Goal: Transaction & Acquisition: Register for event/course

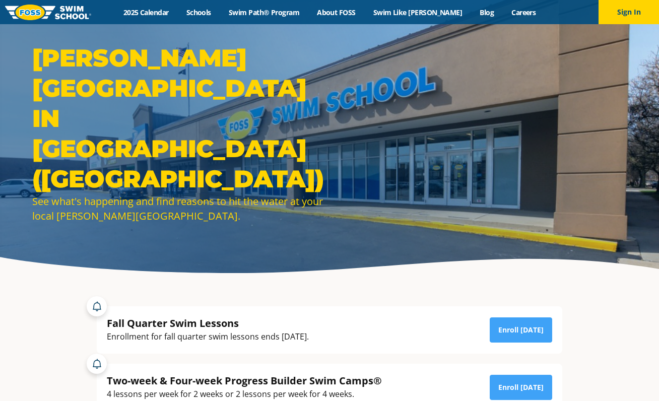
click at [62, 6] on img at bounding box center [48, 13] width 86 height 16
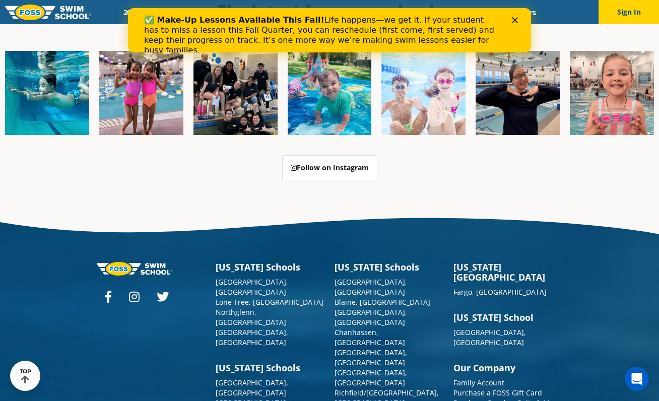
scroll to position [2542, 0]
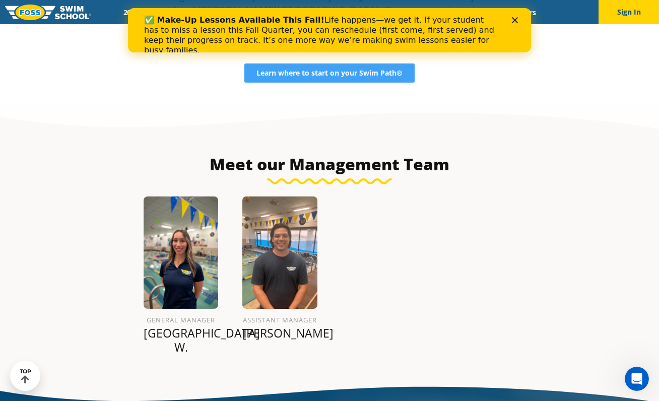
scroll to position [956, 0]
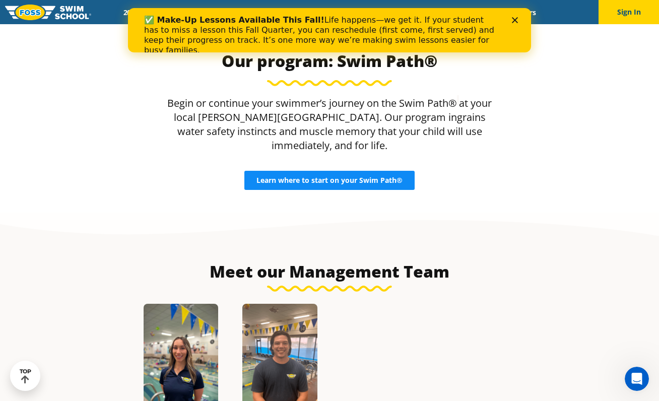
click at [371, 177] on span "Learn where to start on your Swim Path®" at bounding box center [329, 180] width 146 height 7
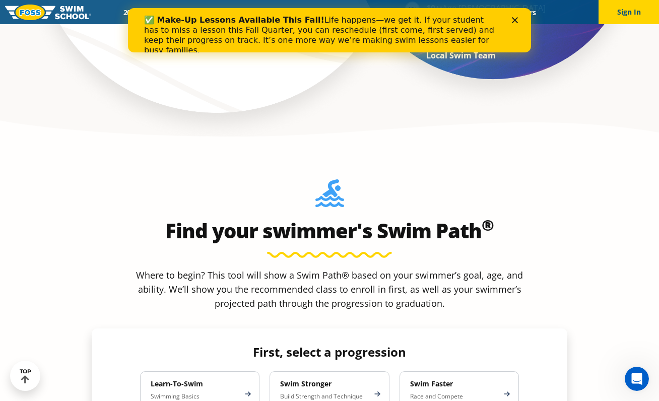
scroll to position [864, 0]
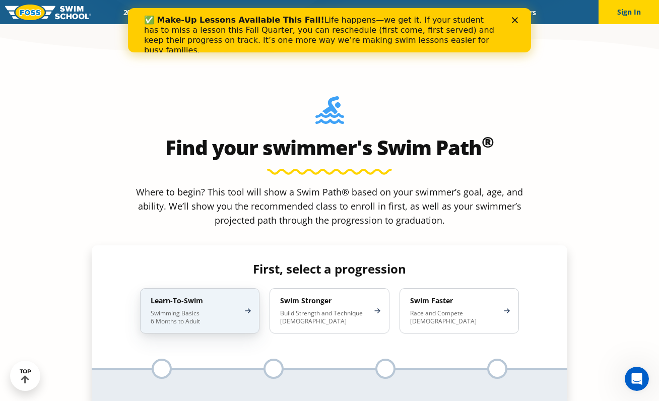
click at [225, 309] on p "Swimming Basics 6 Months to Adult" at bounding box center [195, 317] width 88 height 16
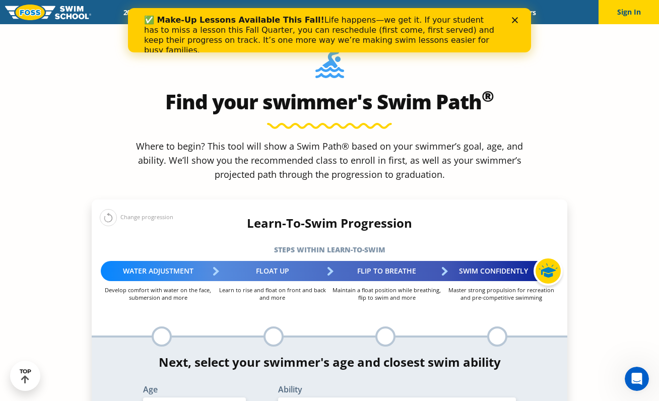
scroll to position [985, 0]
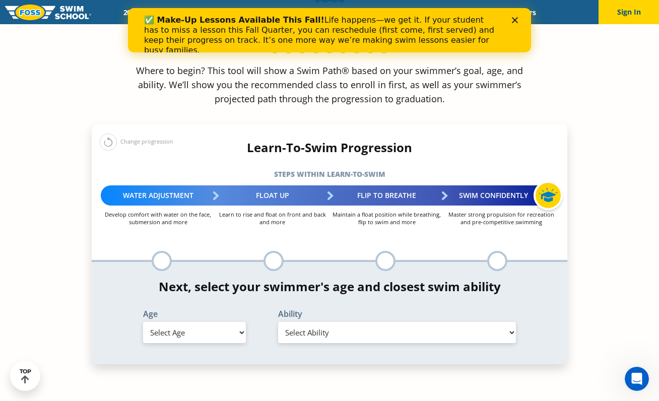
click at [212, 322] on select "Select Age 6 months - 1 year 1 year 2 years 3 years 4 years 5 years 6 years 7 y…" at bounding box center [194, 332] width 103 height 21
select select "2-years"
click at [143, 322] on select "Select Age 6 months - 1 year 1 year 2 years 3 years 4 years 5 years 6 years 7 y…" at bounding box center [194, 332] width 103 height 21
click at [327, 322] on select "Select Ability" at bounding box center [397, 332] width 238 height 21
select select "2-years-comfortable-with-water-poured-over-face-eyes-and-ears-and-with-ears-in-…"
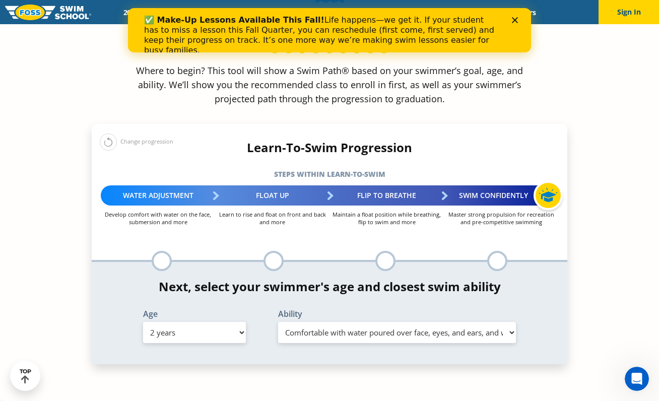
click at [278, 322] on select "Select Ability First in-water experience Comfortable with water poured over the…" at bounding box center [397, 332] width 238 height 21
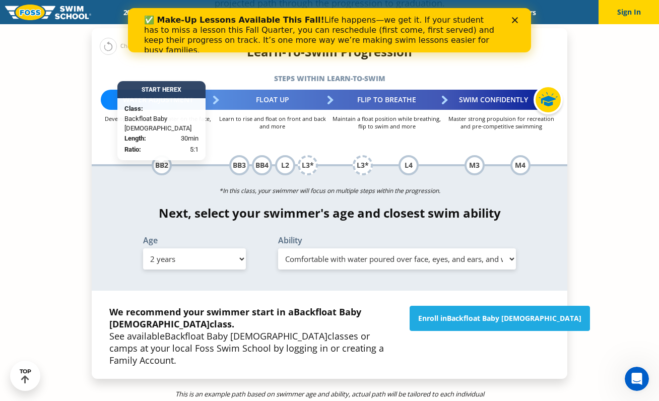
scroll to position [1048, 0]
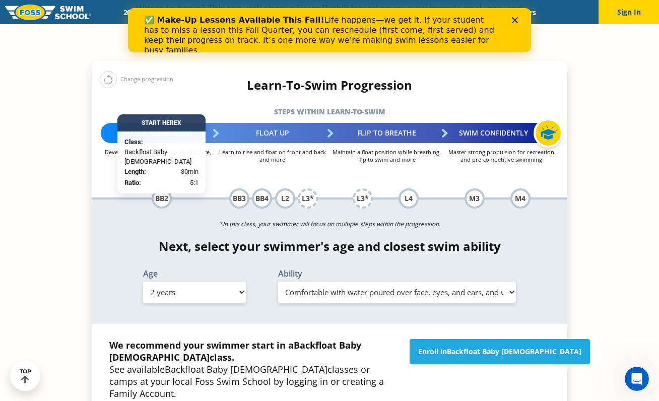
click at [193, 282] on select "Select Age 6 months - 1 year 1 year 2 years 3 years 4 years 5 years 6 years 7 y…" at bounding box center [194, 292] width 103 height 21
select select "3-years"
click at [143, 282] on select "Select Age 6 months - 1 year 1 year 2 years 3 years 4 years 5 years 6 years 7 y…" at bounding box center [194, 292] width 103 height 21
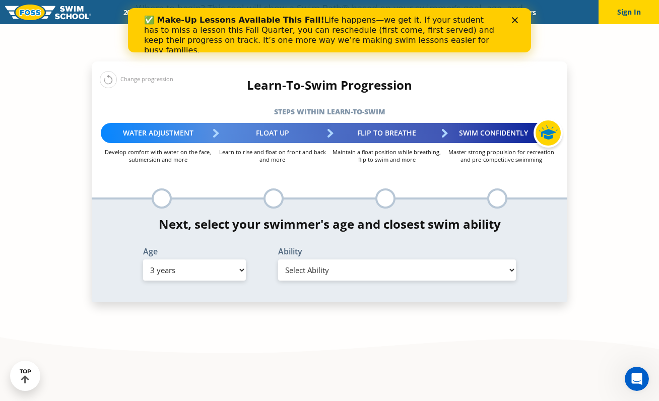
click at [297, 259] on select "Select Ability First in-water experience When in the water, reliant on a life j…" at bounding box center [397, 269] width 238 height 21
click at [278, 259] on select "Select Ability First in-water experience When in the water, reliant on a life j…" at bounding box center [397, 269] width 238 height 21
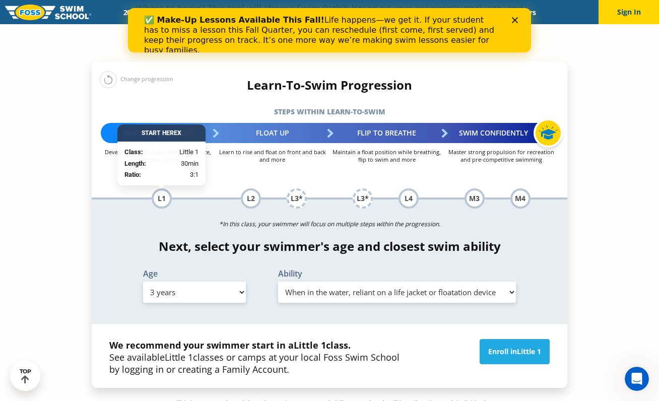
click at [379, 282] on select "Select Ability First in-water experience When in the water, reliant on a life j…" at bounding box center [397, 292] width 238 height 21
click at [278, 282] on select "Select Ability First in-water experience When in the water, reliant on a life j…" at bounding box center [397, 292] width 238 height 21
click at [385, 282] on select "Select Ability First in-water experience When in the water, reliant on a life j…" at bounding box center [397, 292] width 238 height 21
click at [278, 282] on select "Select Ability First in-water experience When in the water, reliant on a life j…" at bounding box center [397, 292] width 238 height 21
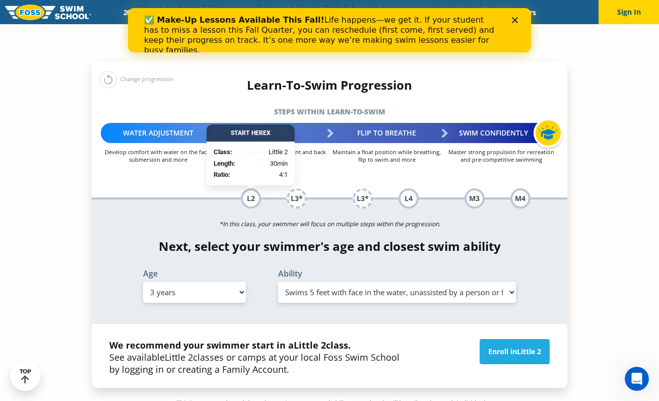
click at [381, 282] on select "Select Ability First in-water experience When in the water, reliant on a life j…" at bounding box center [397, 292] width 238 height 21
select select "3-years-uncomfortable-putting-face-in-the-water-andor-getting-water-on-ears-whi…"
click at [278, 282] on select "Select Ability First in-water experience When in the water, reliant on a life j…" at bounding box center [397, 292] width 238 height 21
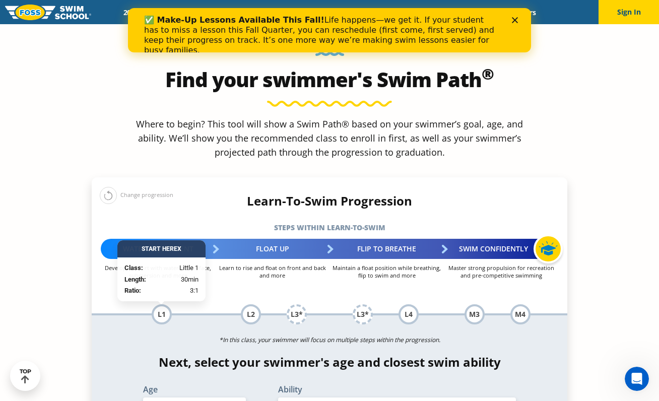
scroll to position [936, 0]
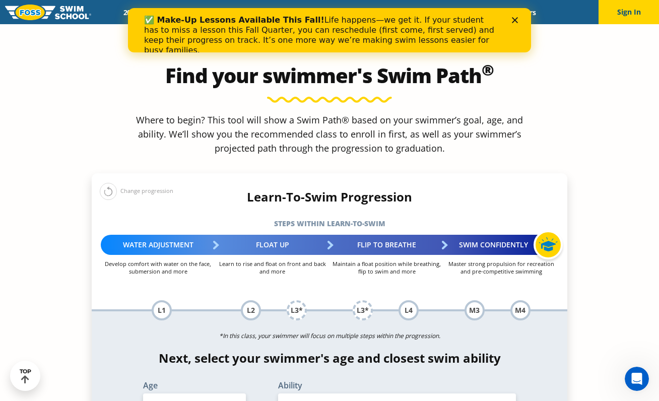
click at [217, 219] on div "Learn-To-Swim Progression Steps within Learn-to-Swim More about the Learn-To-Sw…" at bounding box center [330, 255] width 476 height 131
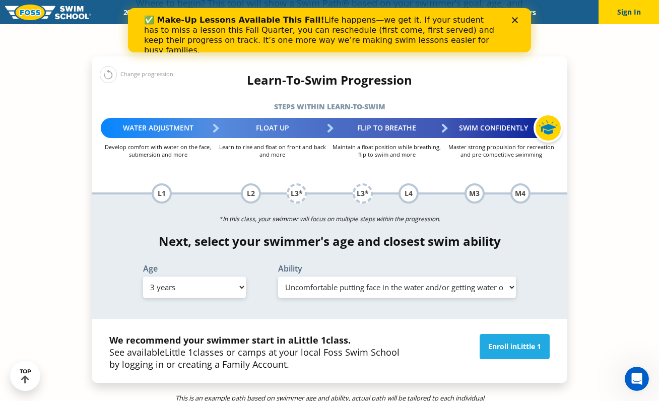
scroll to position [1206, 0]
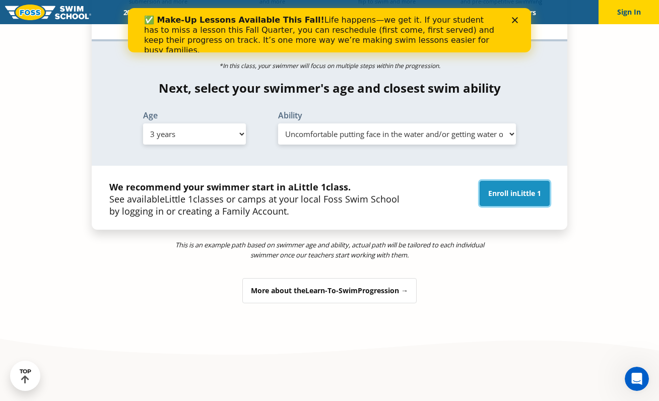
click at [501, 181] on link "Enroll in Little 1" at bounding box center [515, 193] width 70 height 25
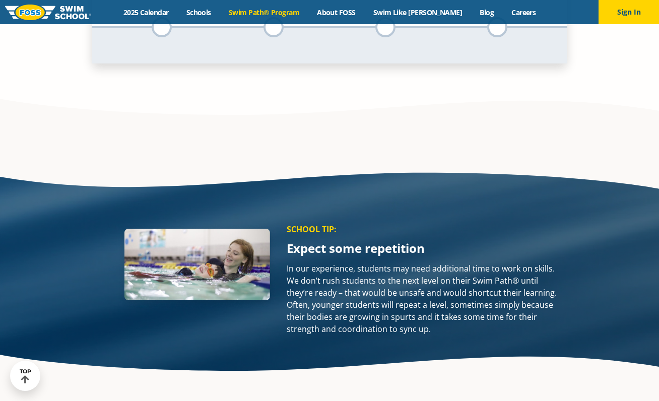
scroll to position [1206, 0]
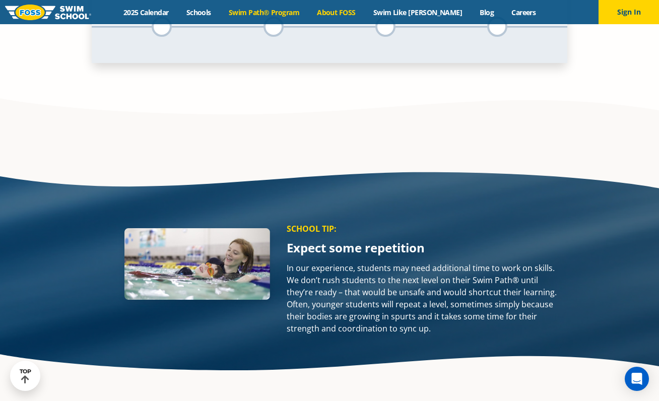
click at [351, 10] on link "About FOSS" at bounding box center [336, 13] width 56 height 10
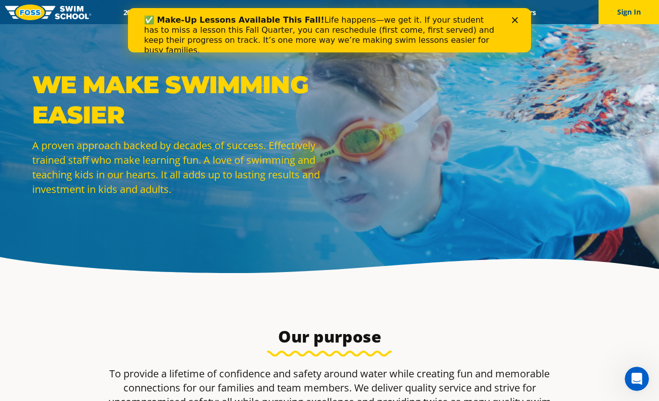
click at [514, 18] on icon "Close" at bounding box center [515, 20] width 6 height 6
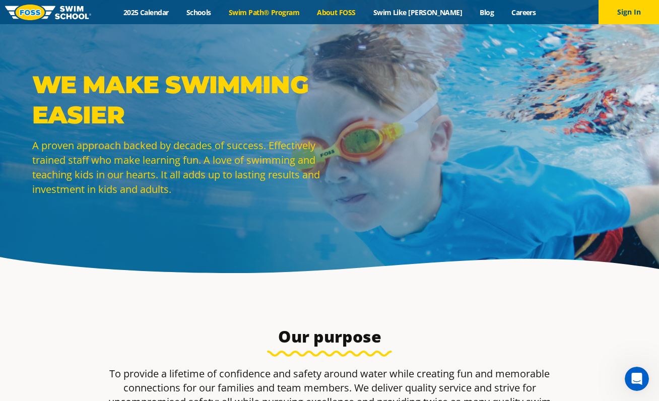
click at [286, 13] on link "Swim Path® Program" at bounding box center [264, 13] width 88 height 10
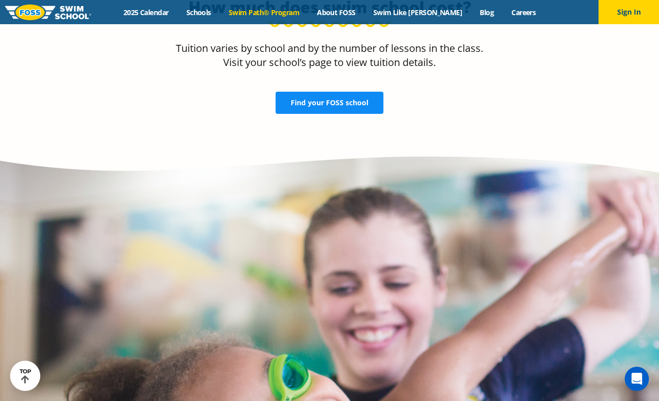
scroll to position [2142, 0]
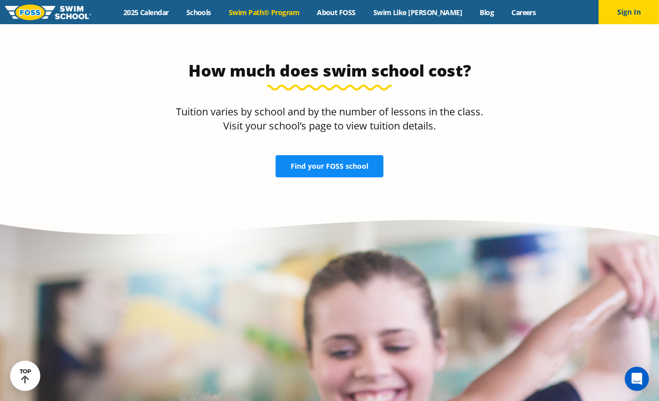
click at [335, 163] on span "Find your FOSS school" at bounding box center [330, 166] width 78 height 7
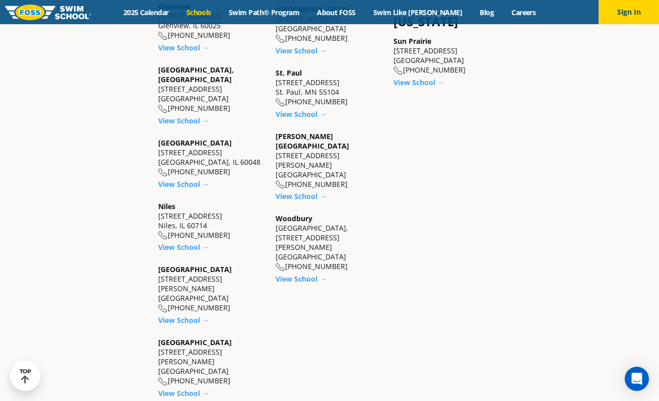
scroll to position [823, 0]
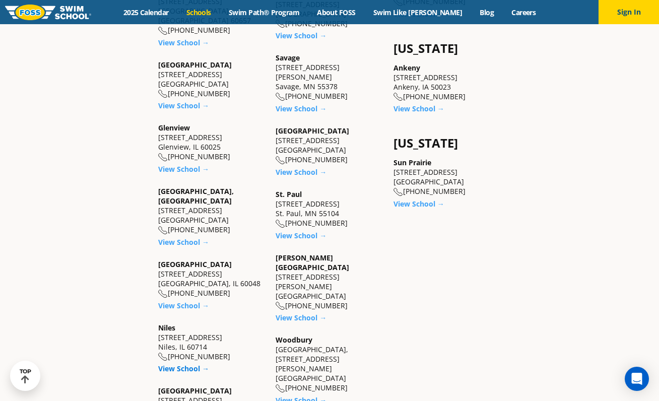
click at [189, 364] on link "View School →" at bounding box center [183, 369] width 51 height 10
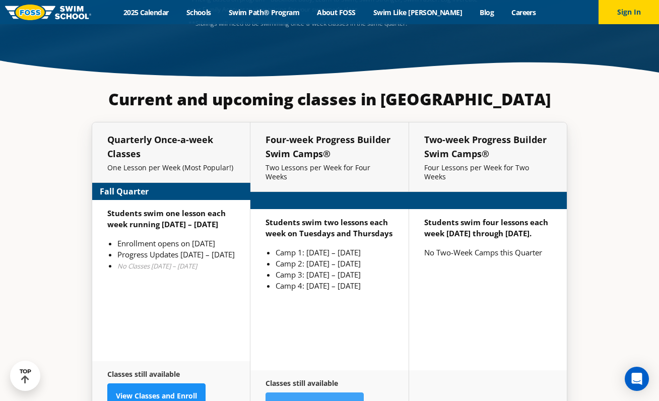
scroll to position [2310, 0]
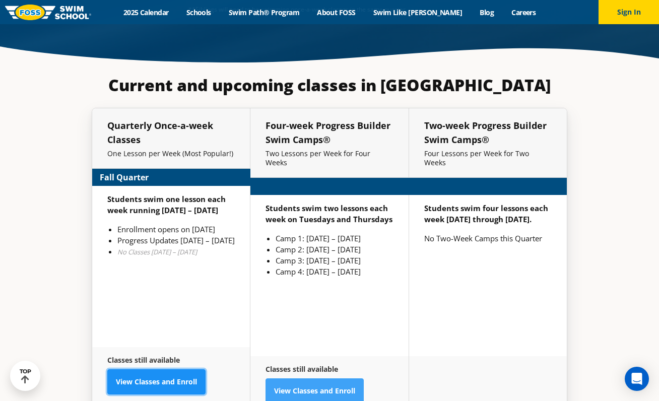
click at [190, 369] on link "View Classes and Enroll" at bounding box center [156, 381] width 98 height 25
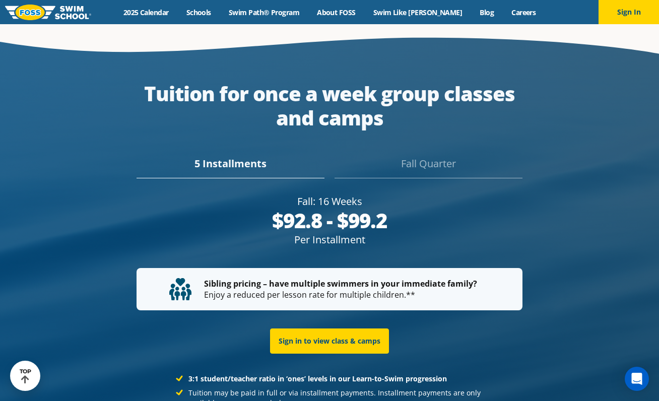
scroll to position [1845, 0]
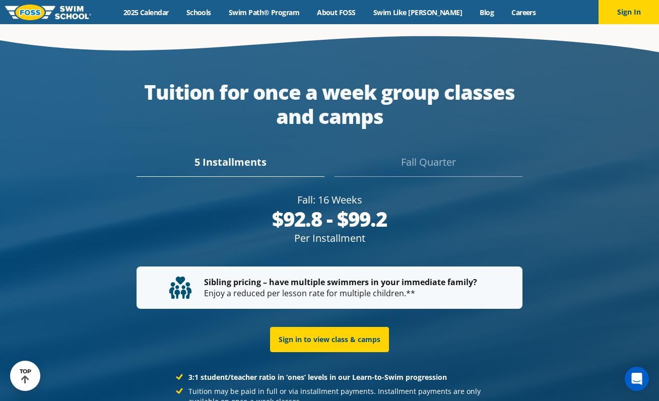
click at [439, 155] on div "Fall Quarter" at bounding box center [429, 166] width 188 height 22
click at [220, 155] on div "5 Installments" at bounding box center [231, 166] width 188 height 22
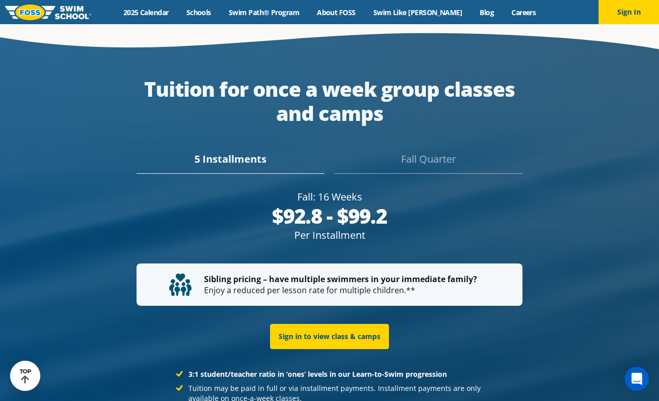
scroll to position [1817, 0]
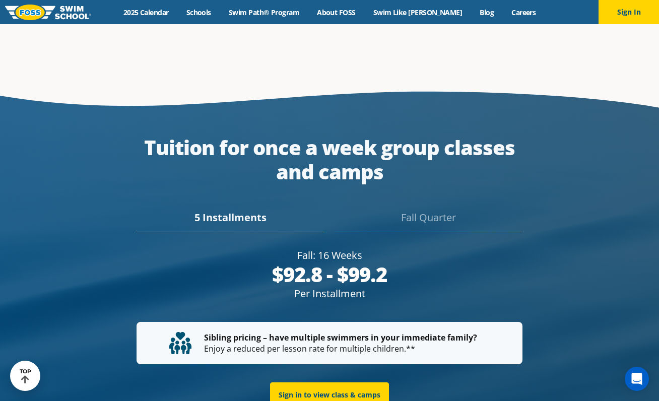
click at [448, 191] on div "Tuition for once a week group classes and camps 5 Installments [GEOGRAPHIC_DATA…" at bounding box center [330, 338] width 476 height 405
click at [447, 210] on div "Fall Quarter" at bounding box center [429, 221] width 188 height 22
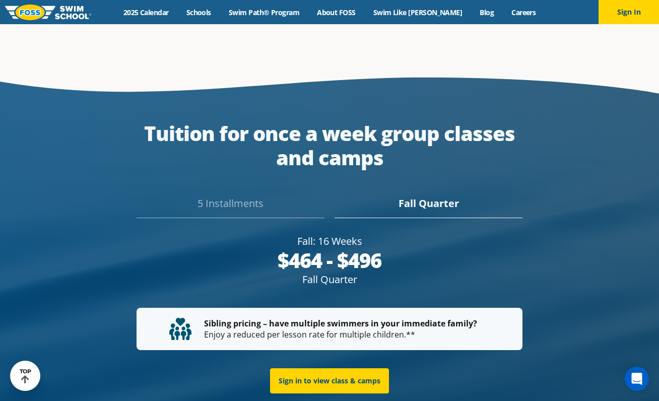
scroll to position [1789, 0]
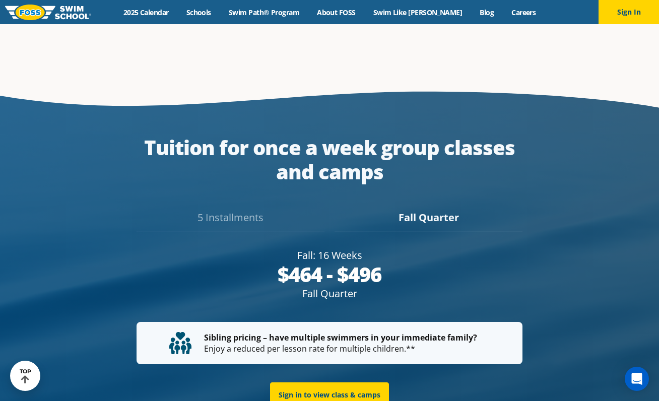
click at [579, 184] on div at bounding box center [329, 337] width 659 height 507
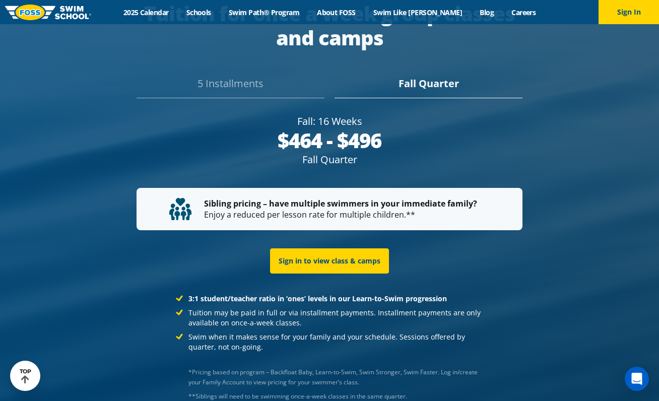
scroll to position [1925, 0]
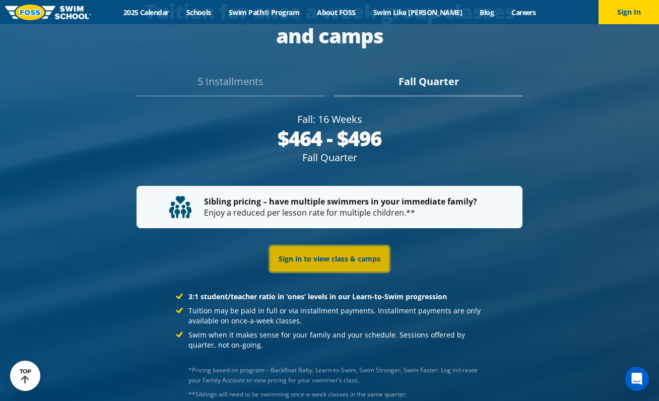
click at [340, 246] on link "Sign in to view class & camps" at bounding box center [329, 258] width 119 height 25
